Goal: Task Accomplishment & Management: Use online tool/utility

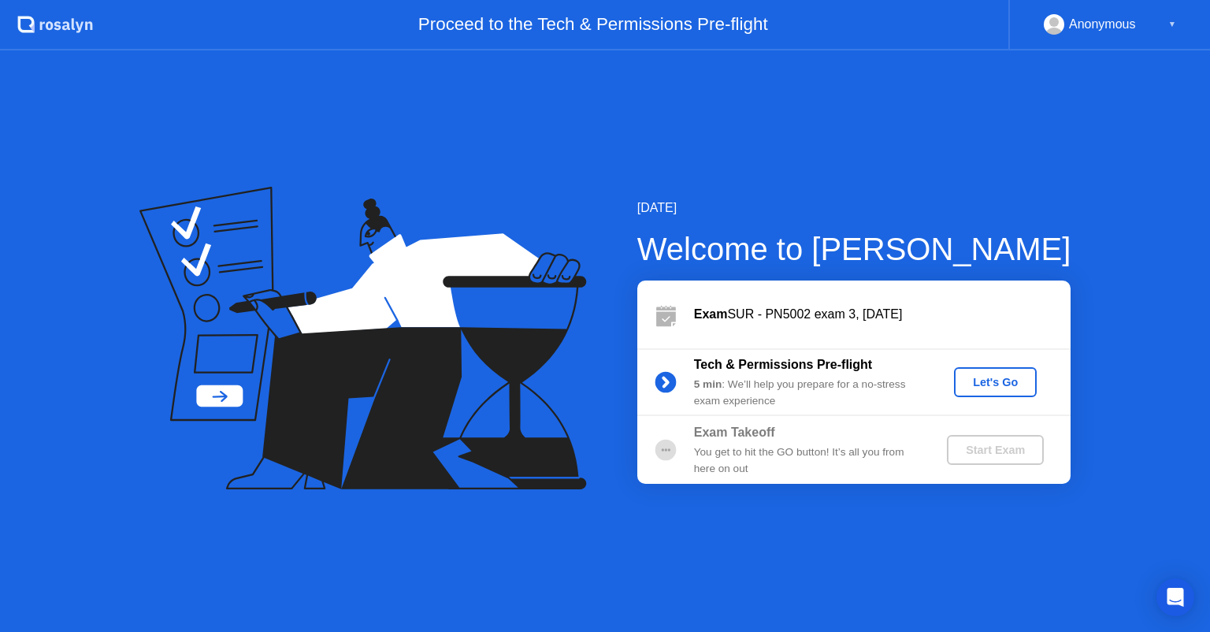
click at [1009, 377] on div "Let's Go" at bounding box center [996, 382] width 70 height 13
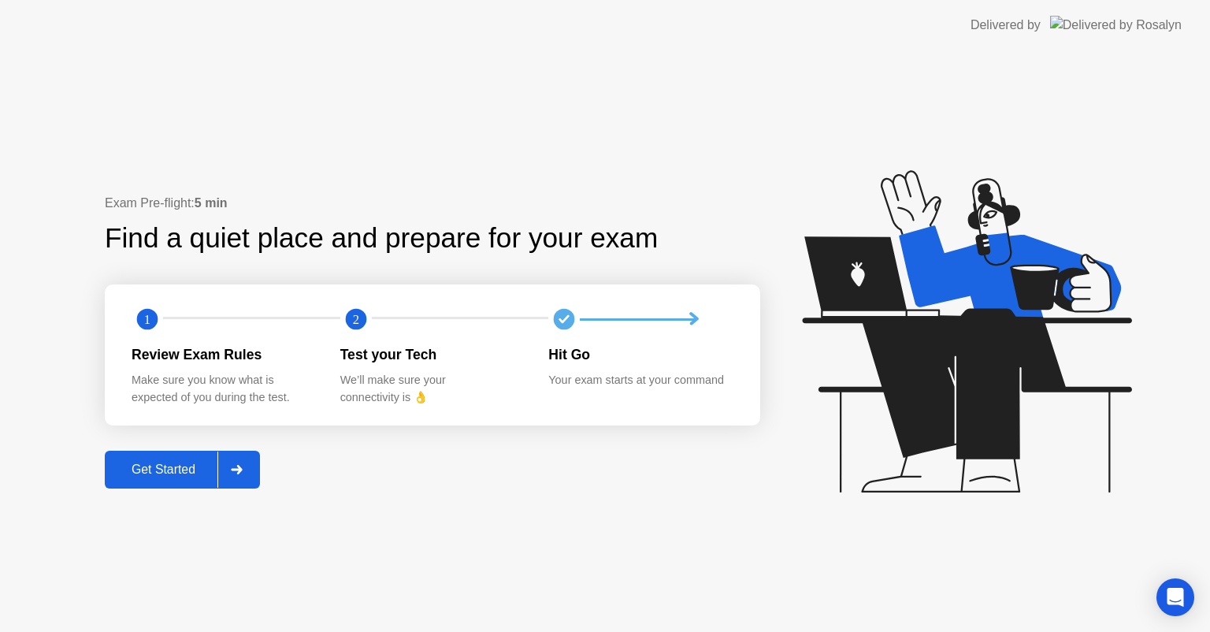
click at [158, 467] on div "Get Started" at bounding box center [164, 470] width 108 height 14
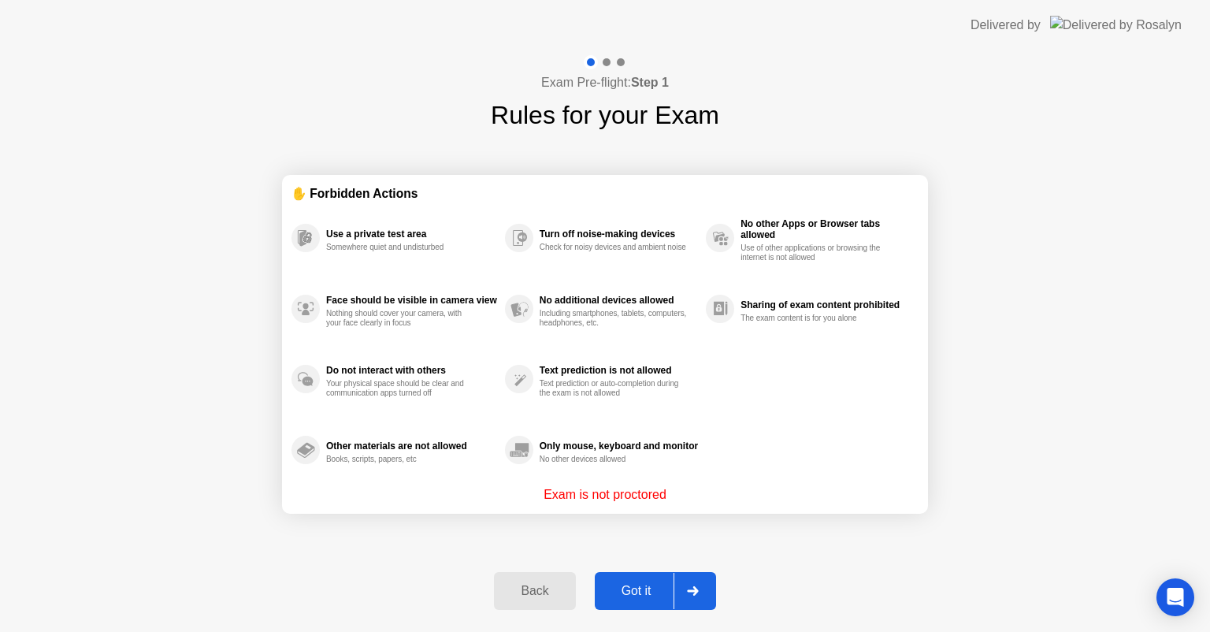
click at [656, 591] on div "Got it" at bounding box center [637, 591] width 74 height 14
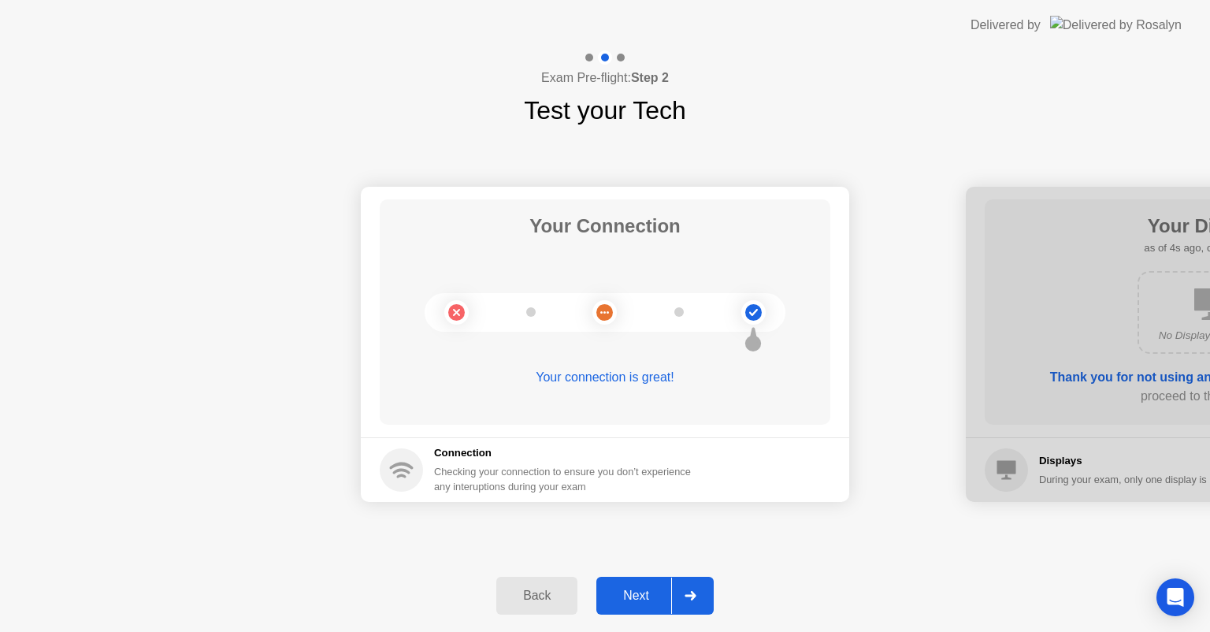
click at [622, 601] on div "Next" at bounding box center [636, 596] width 70 height 14
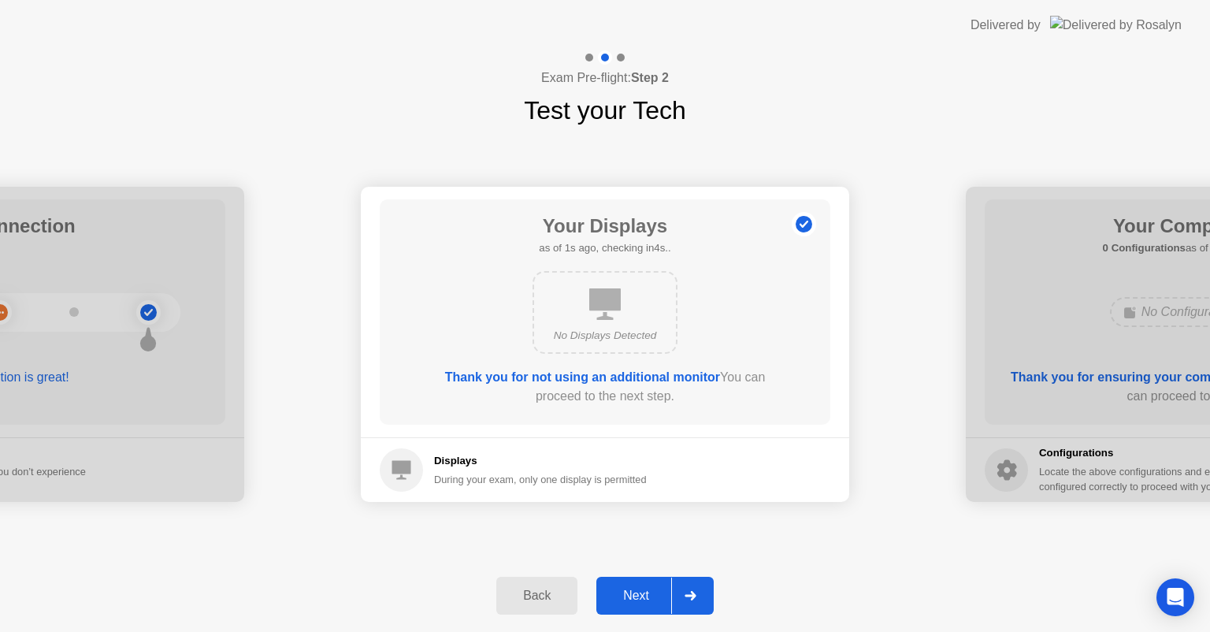
click at [622, 601] on div "Next" at bounding box center [636, 596] width 70 height 14
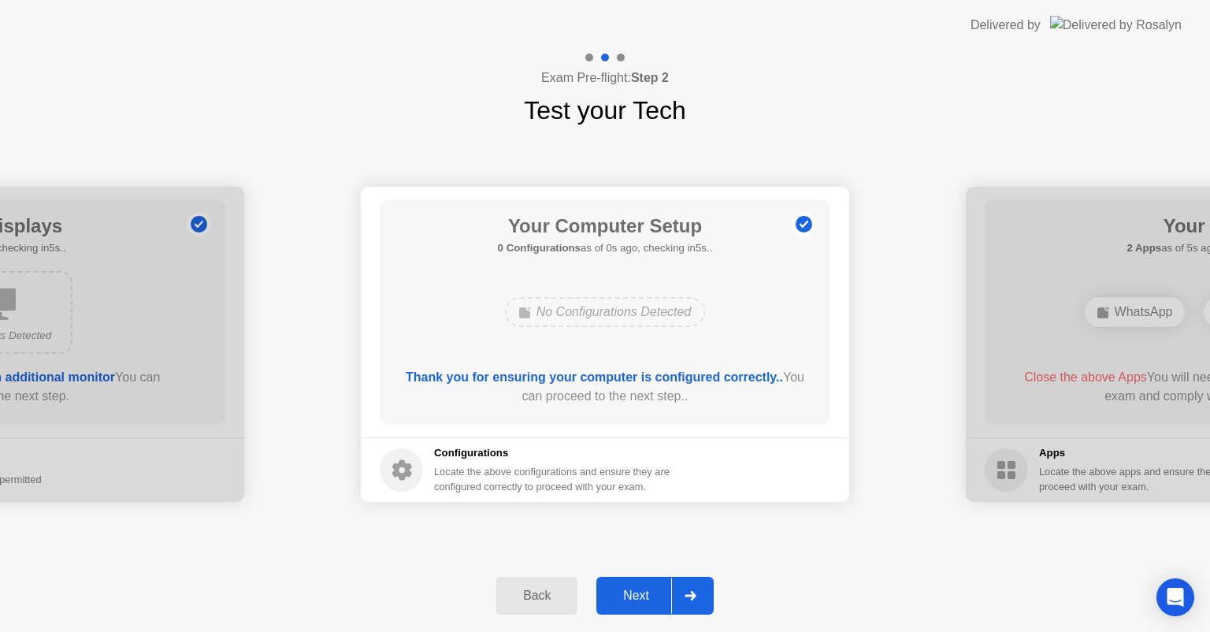
click at [622, 601] on div "Next" at bounding box center [636, 596] width 70 height 14
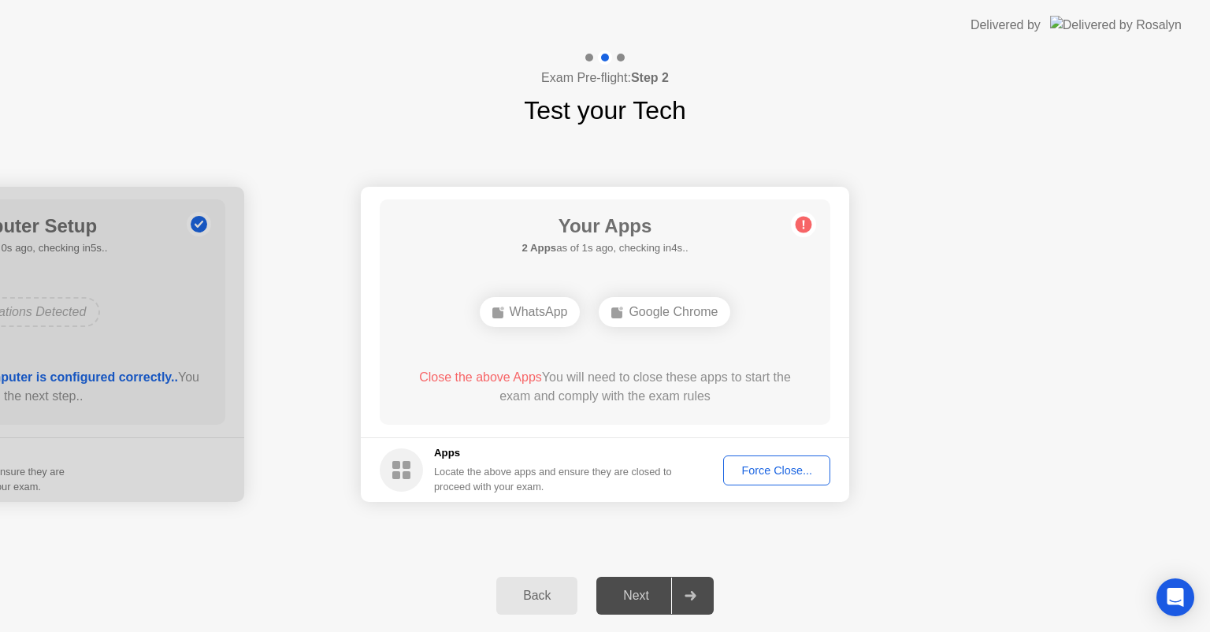
click at [769, 472] on div "Force Close..." at bounding box center [777, 470] width 96 height 13
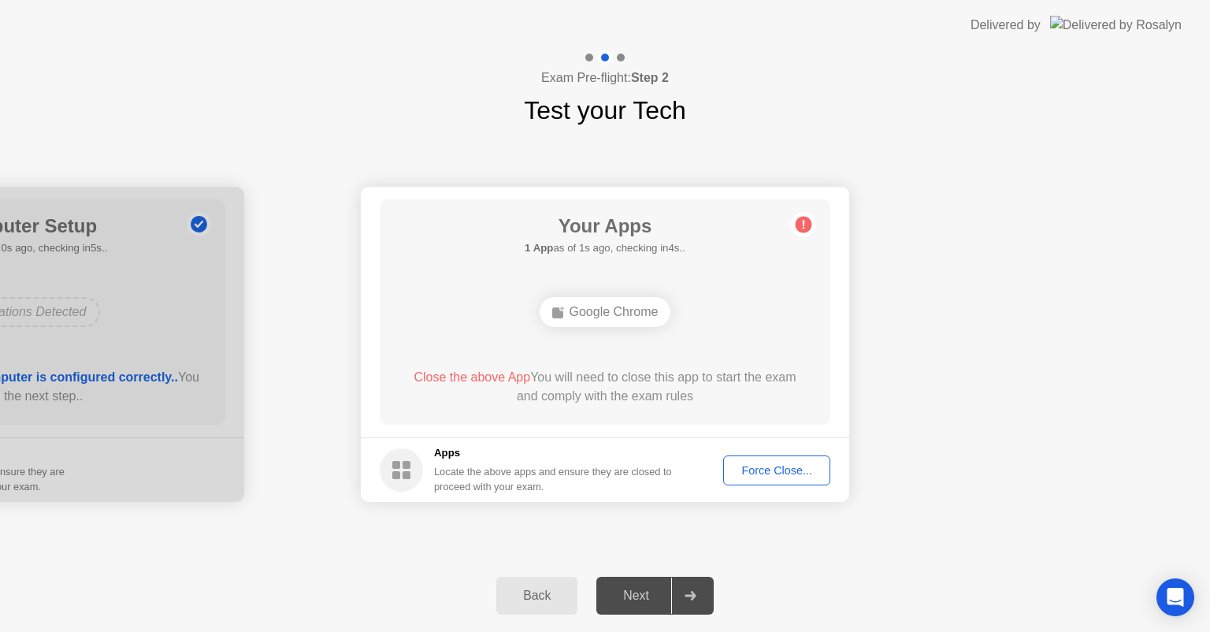
click at [794, 470] on div "Force Close..." at bounding box center [777, 470] width 96 height 13
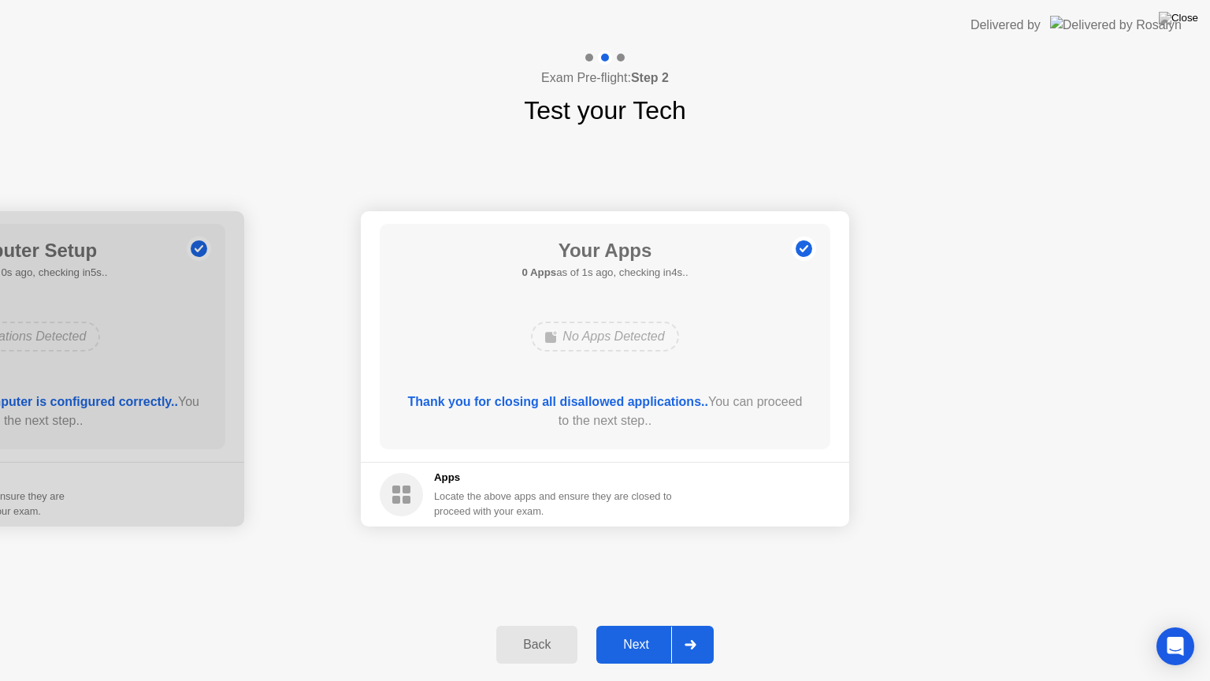
click at [637, 631] on button "Next" at bounding box center [655, 645] width 117 height 38
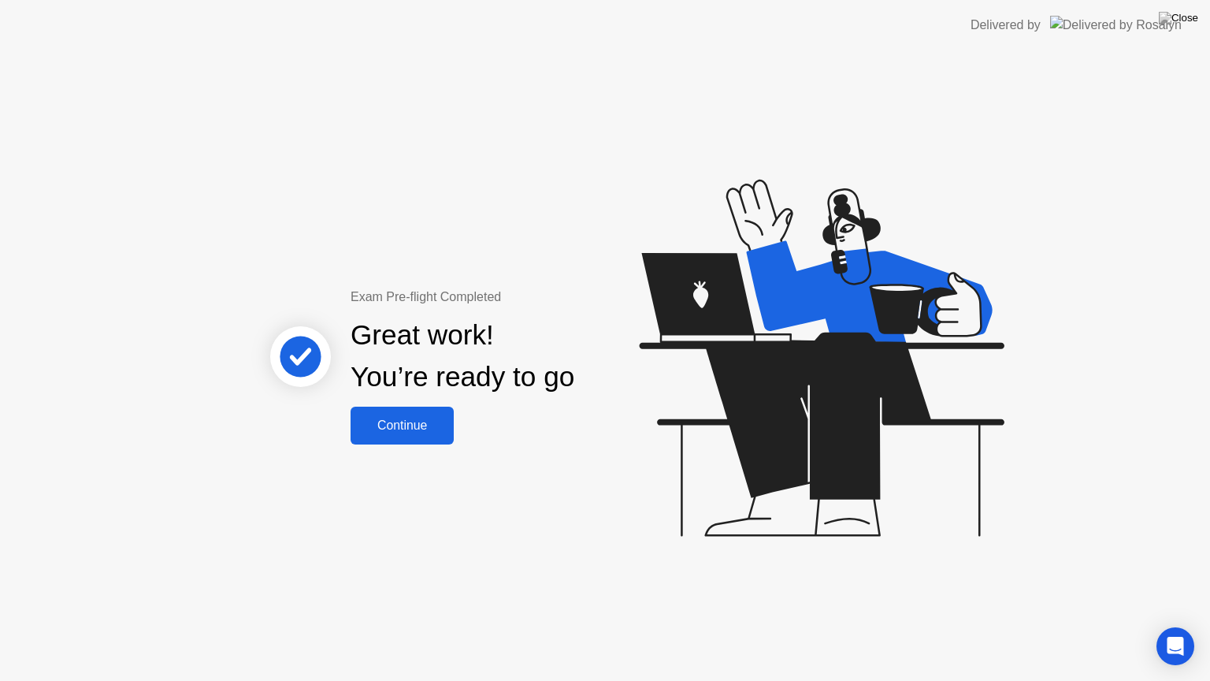
click at [416, 422] on div "Continue" at bounding box center [402, 425] width 94 height 14
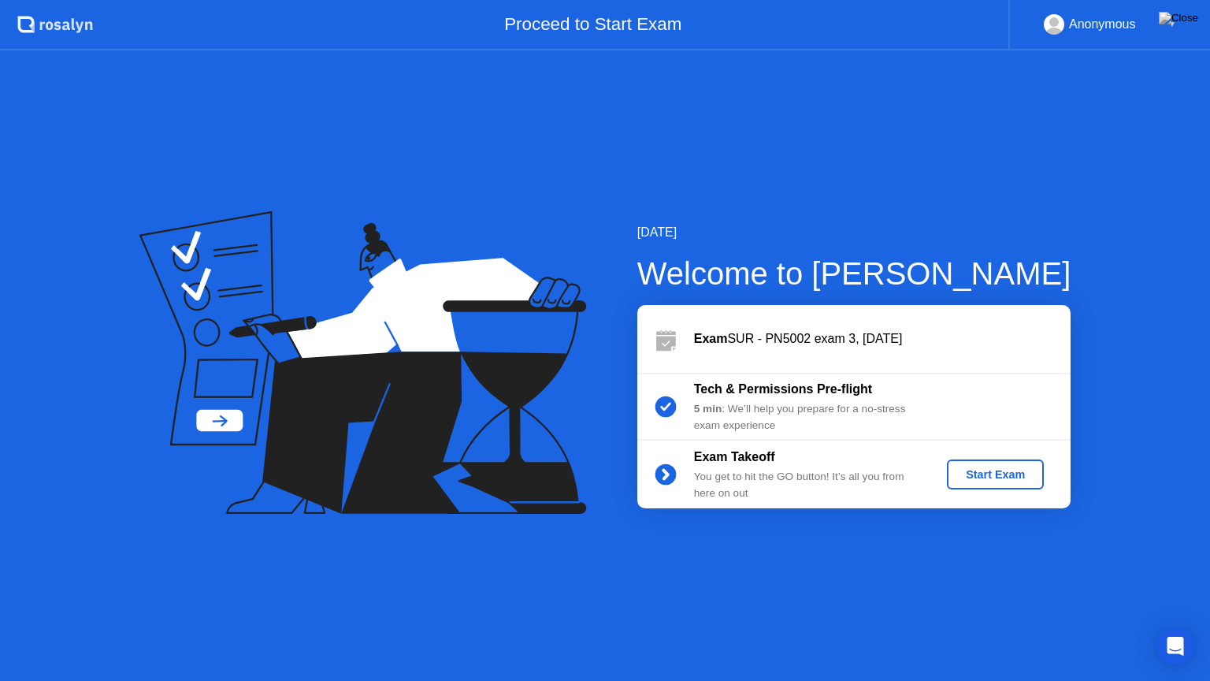
click at [1002, 474] on div "Start Exam" at bounding box center [996, 474] width 84 height 13
